Goal: Navigation & Orientation: Understand site structure

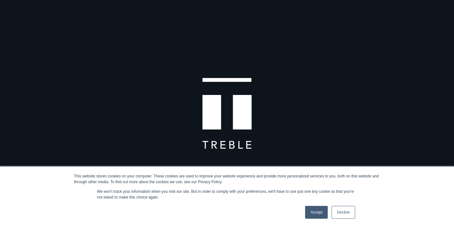
click at [309, 214] on link "Accept" at bounding box center [316, 211] width 23 height 13
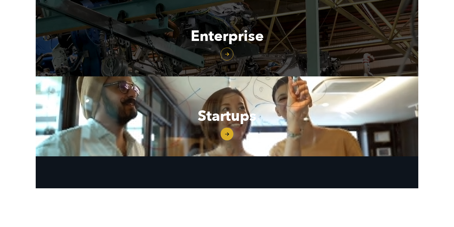
scroll to position [847, 0]
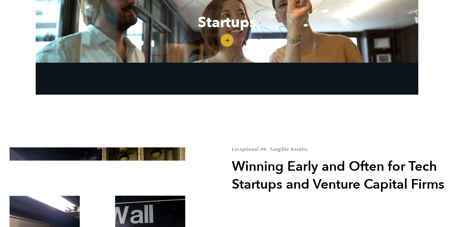
click at [224, 41] on link "Startups" at bounding box center [227, 23] width 383 height 80
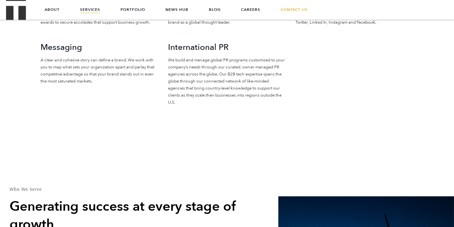
scroll to position [795, 0]
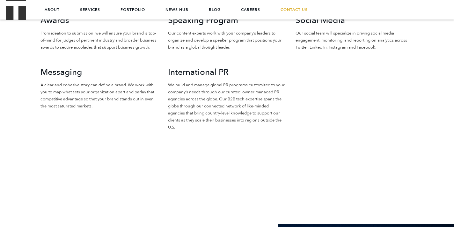
click at [133, 11] on link "Portfolio" at bounding box center [133, 9] width 25 height 19
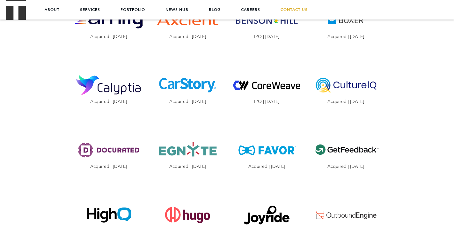
scroll to position [681, 0]
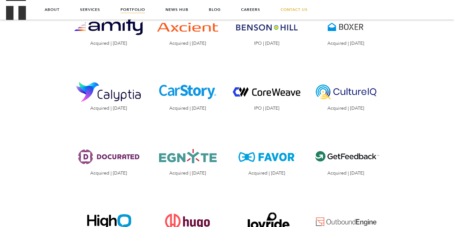
click at [276, 76] on img "Visit the website" at bounding box center [267, 91] width 70 height 35
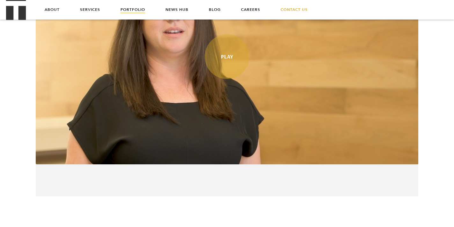
scroll to position [107, 0]
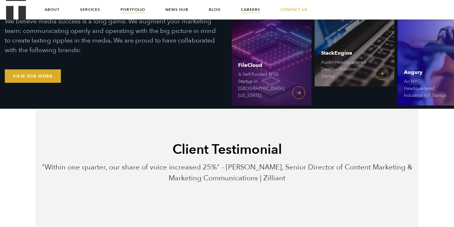
click at [245, 9] on link "Careers" at bounding box center [250, 9] width 19 height 19
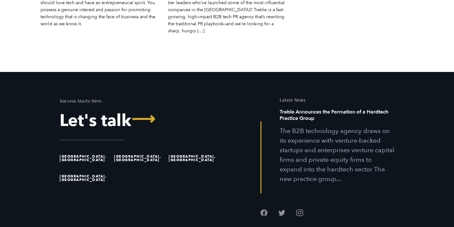
scroll to position [2275, 0]
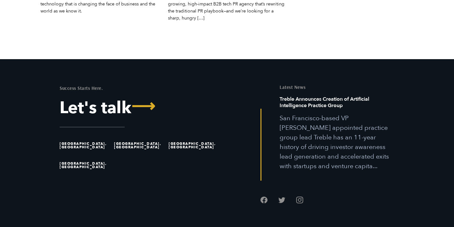
click at [178, 135] on li "[GEOGRAPHIC_DATA], [GEOGRAPHIC_DATA]" at bounding box center [195, 145] width 52 height 20
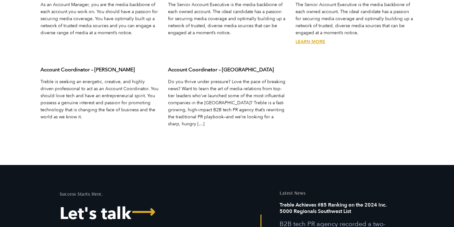
scroll to position [2170, 0]
